Goal: Navigation & Orientation: Find specific page/section

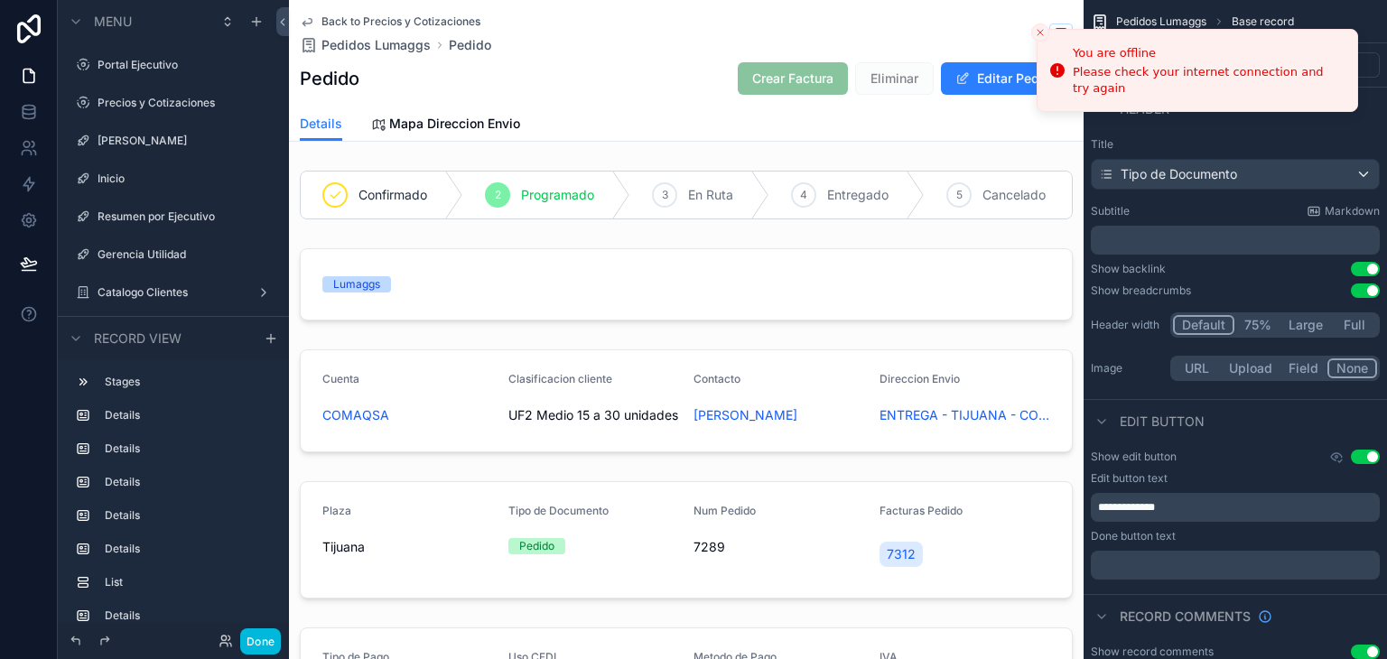
scroll to position [390, 0]
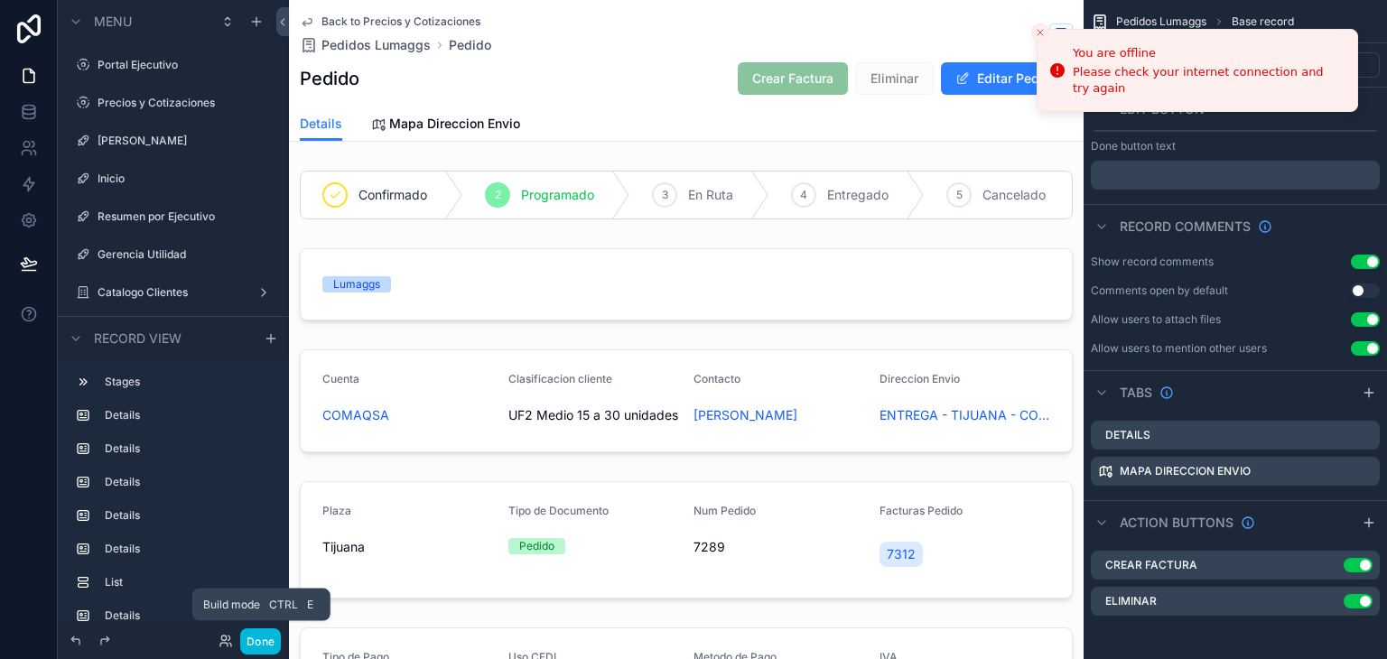
click at [252, 640] on button "Done" at bounding box center [260, 642] width 41 height 26
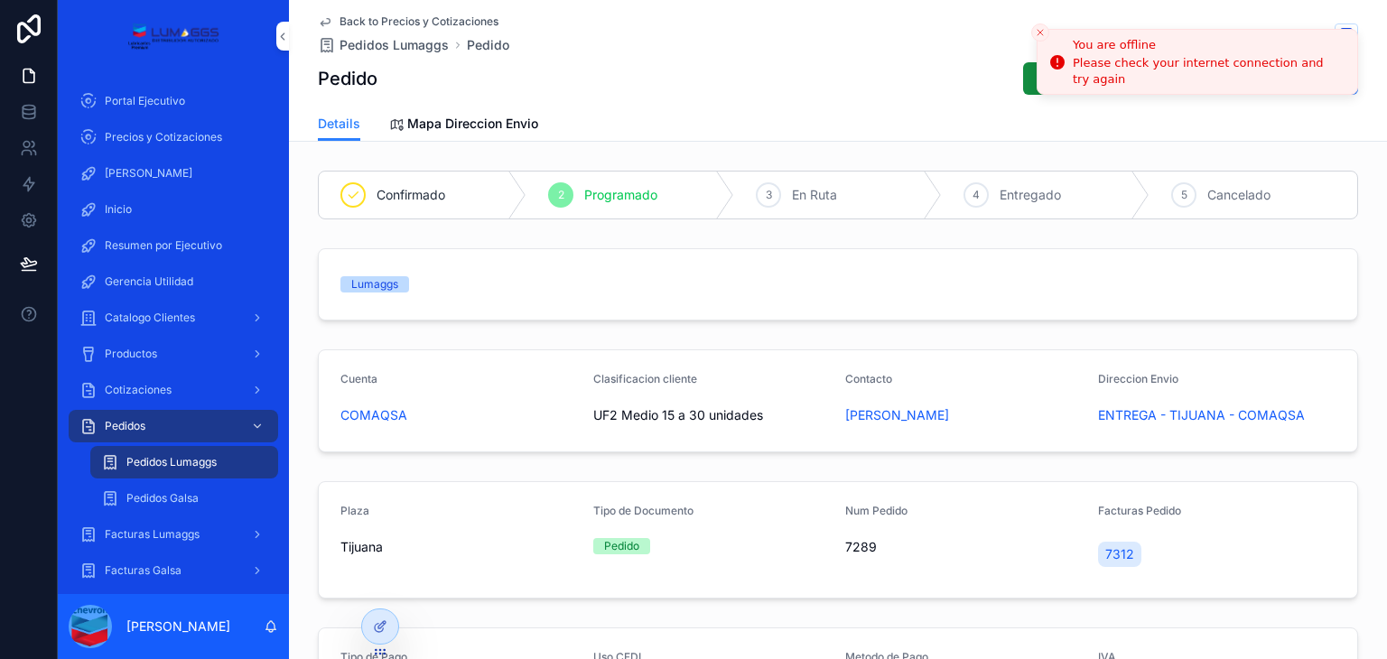
click at [1036, 30] on icon "Close toast" at bounding box center [1040, 32] width 11 height 11
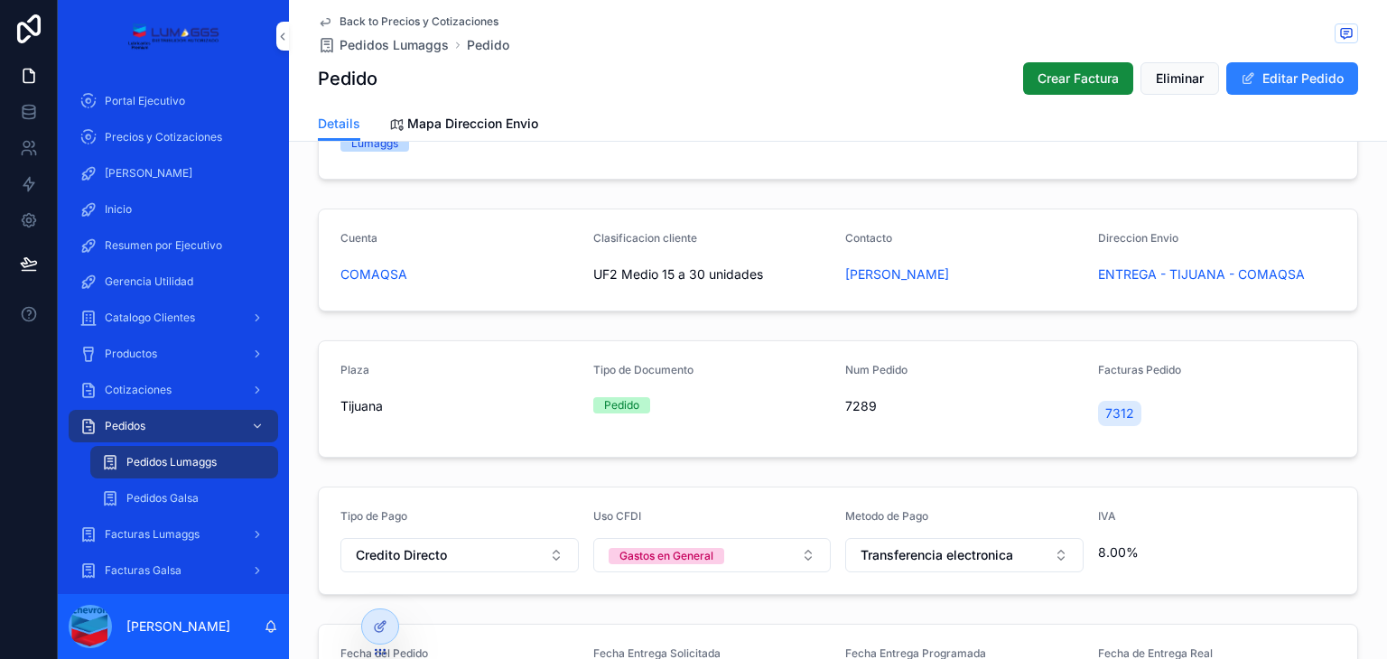
scroll to position [0, 0]
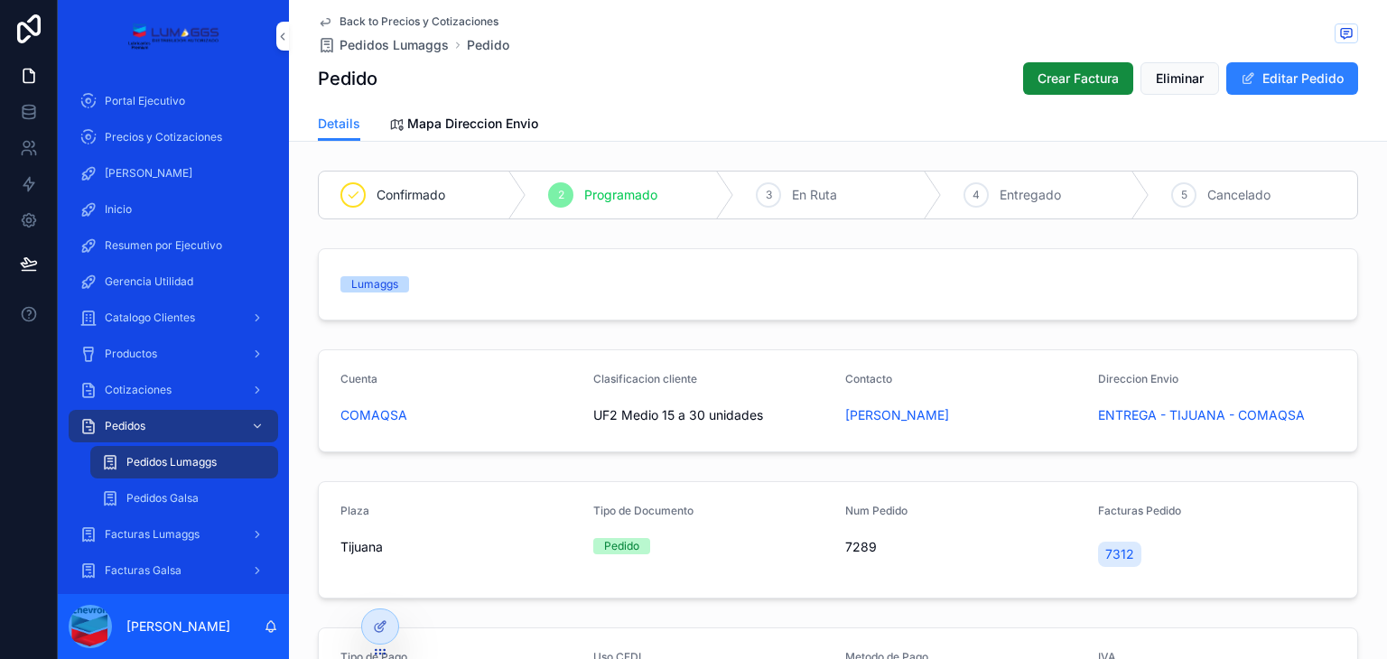
click at [406, 42] on span "Pedidos Lumaggs" at bounding box center [394, 45] width 109 height 18
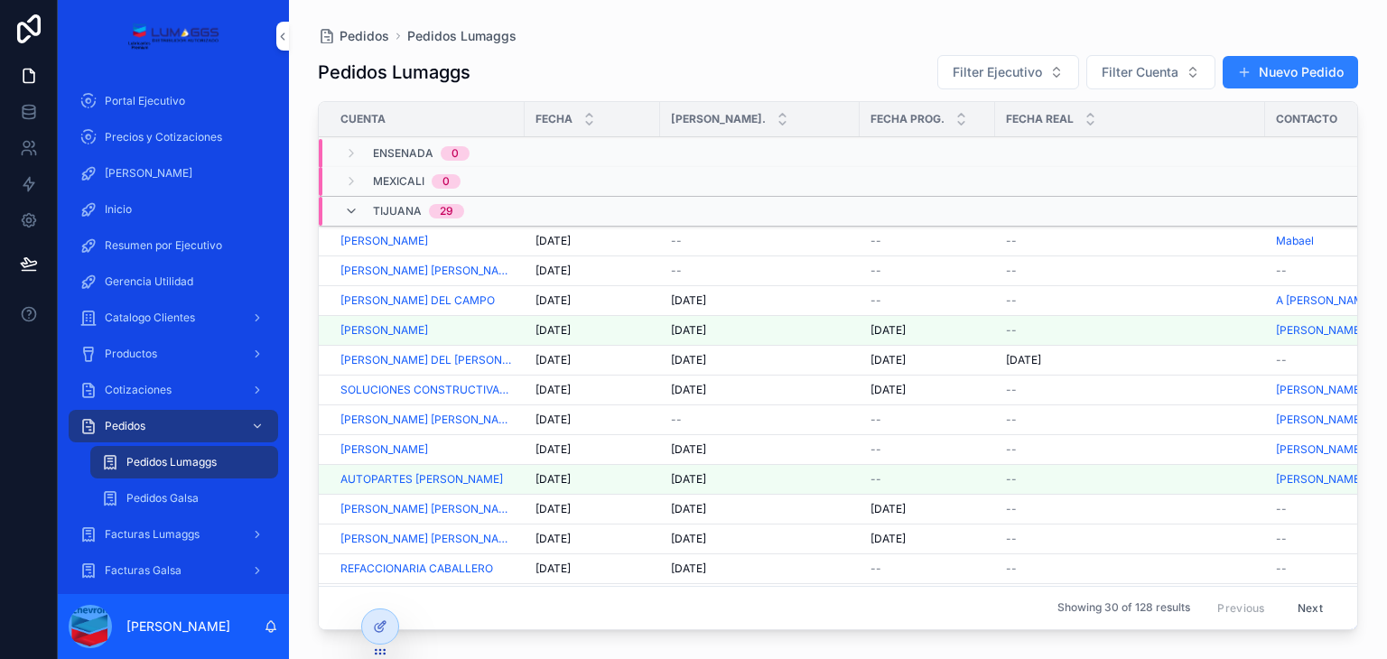
click at [352, 41] on span "Pedidos" at bounding box center [365, 36] width 50 height 18
click at [140, 203] on div "Inicio" at bounding box center [173, 209] width 188 height 29
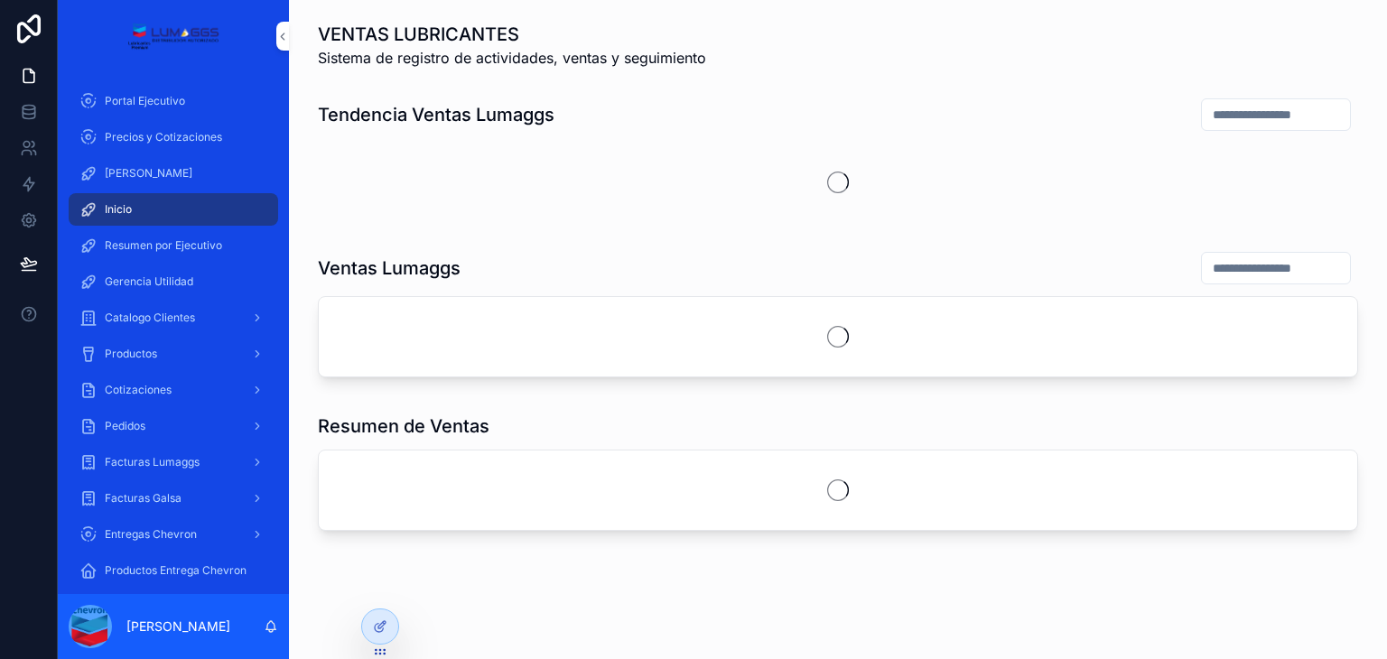
scroll to position [30, 0]
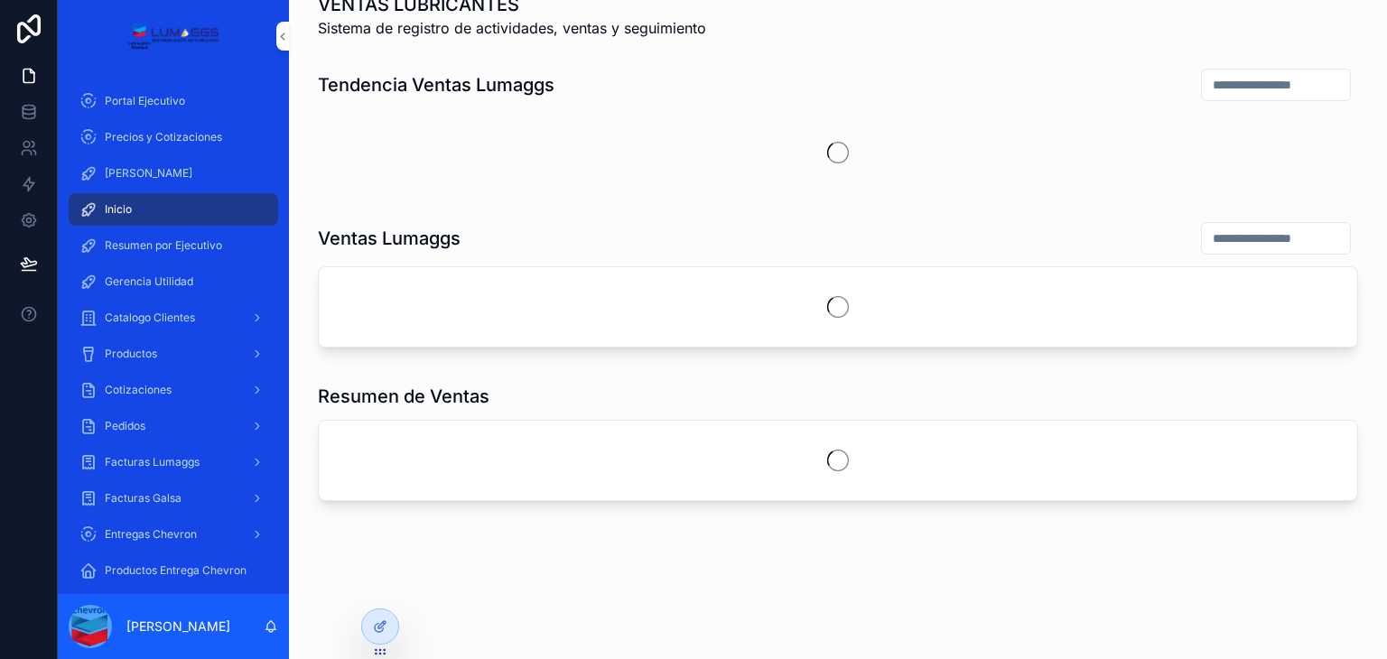
click at [376, 637] on div at bounding box center [380, 627] width 36 height 34
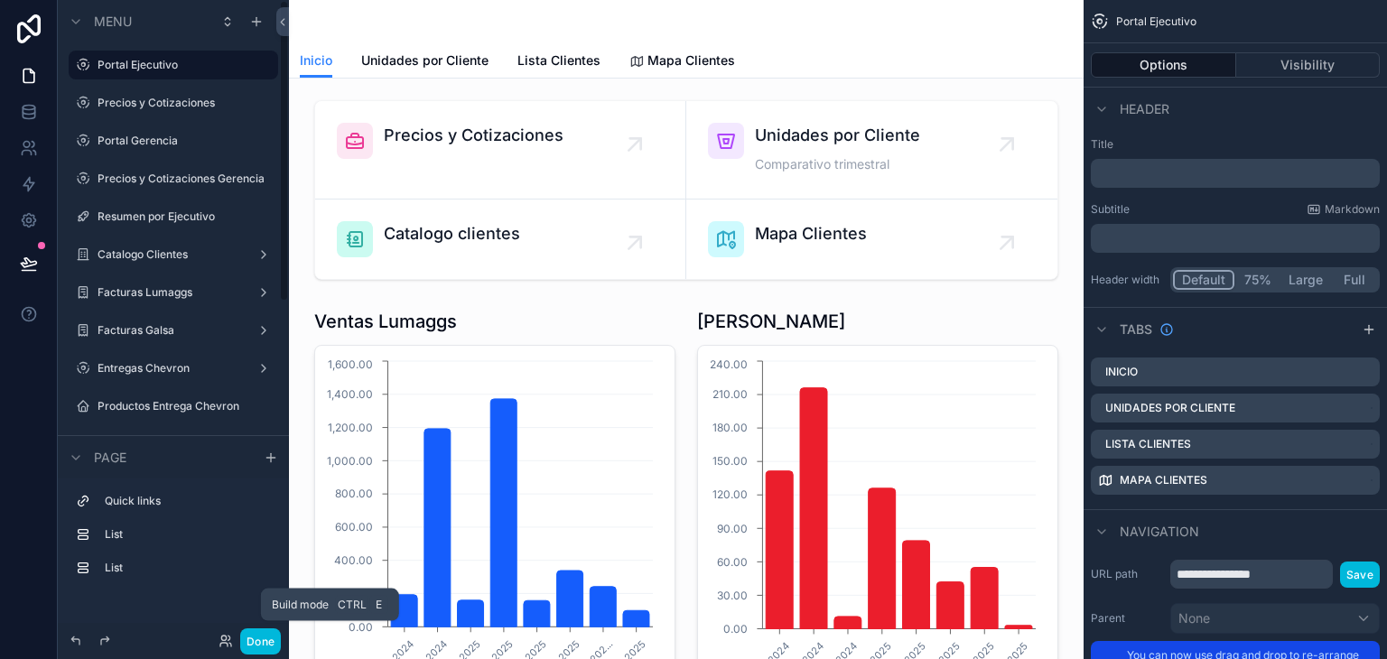
click at [262, 643] on button "Done" at bounding box center [260, 642] width 41 height 26
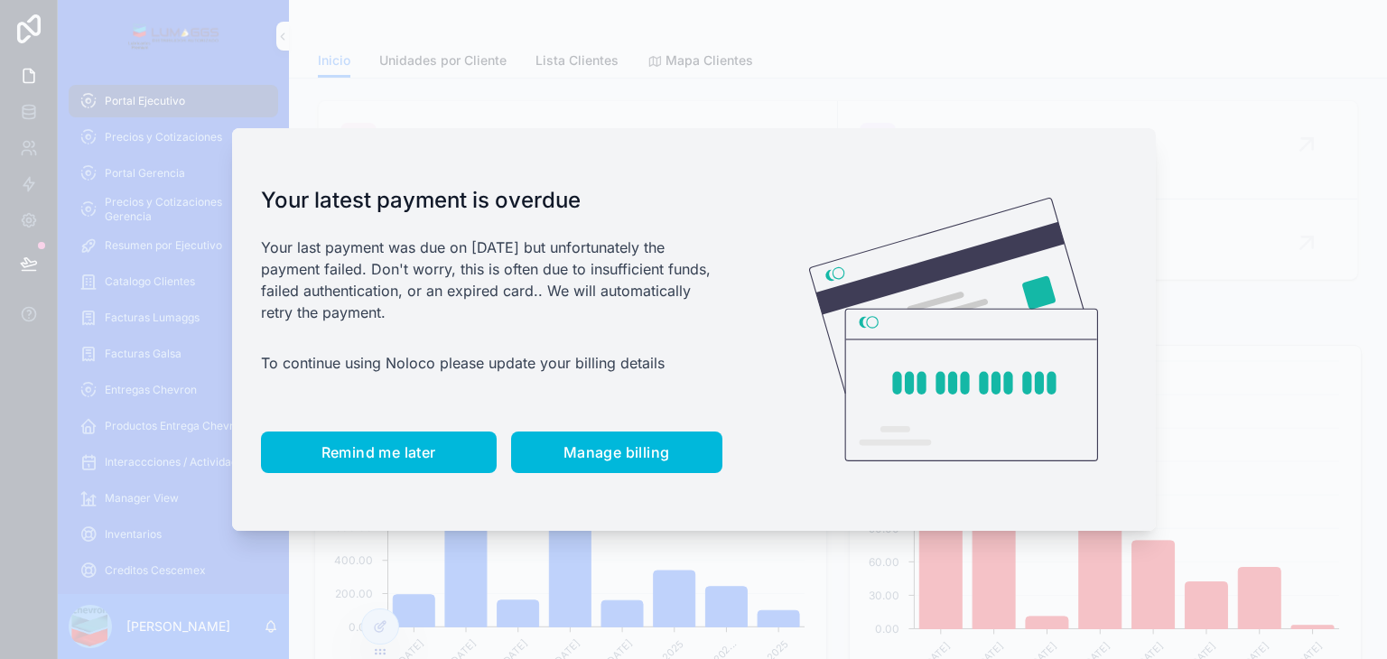
click at [429, 453] on span "Remind me later" at bounding box center [379, 453] width 115 height 18
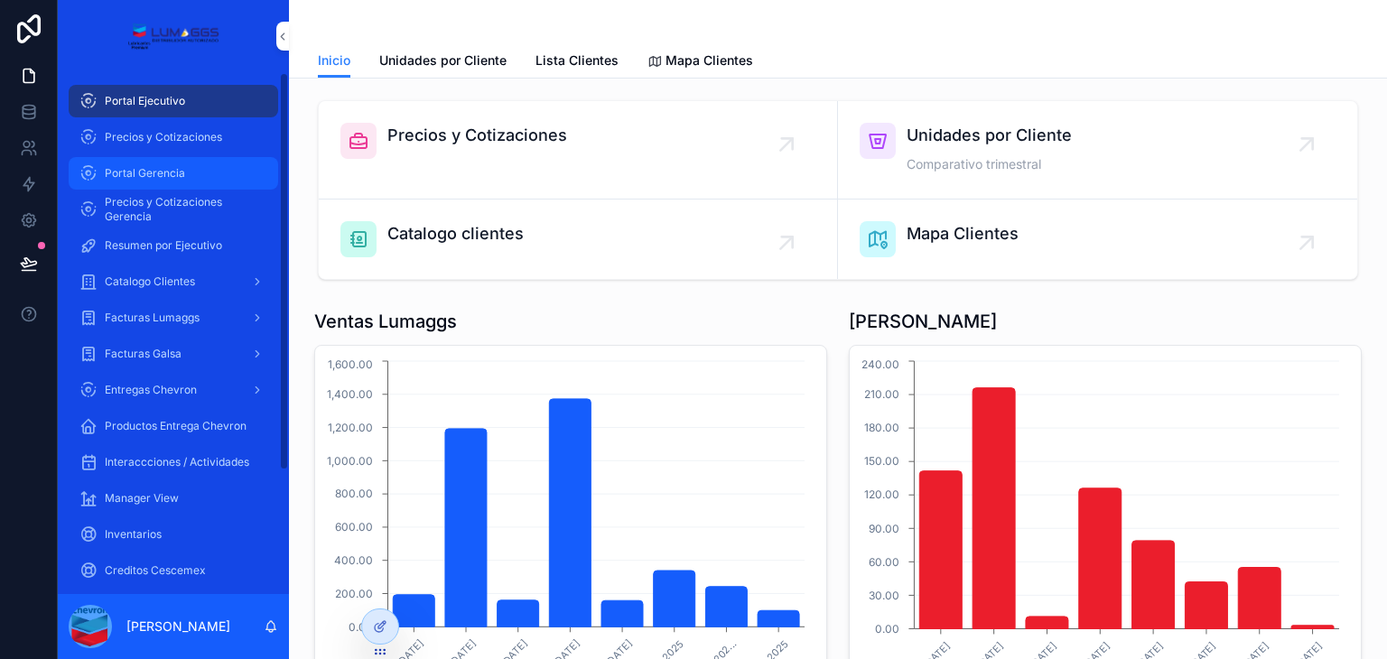
click at [177, 177] on span "Portal Gerencia" at bounding box center [145, 173] width 80 height 14
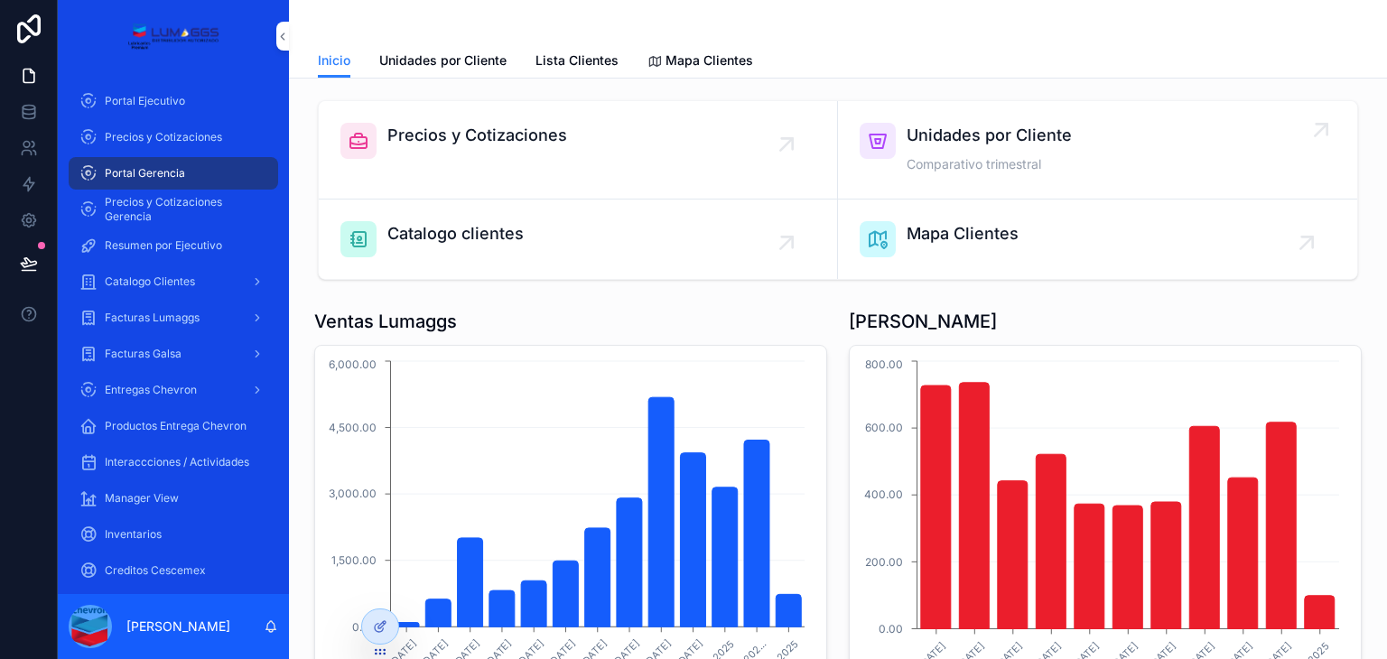
click at [1047, 154] on div "Unidades por Cliente Comparativo trimestral" at bounding box center [989, 150] width 165 height 54
